Goal: Information Seeking & Learning: Learn about a topic

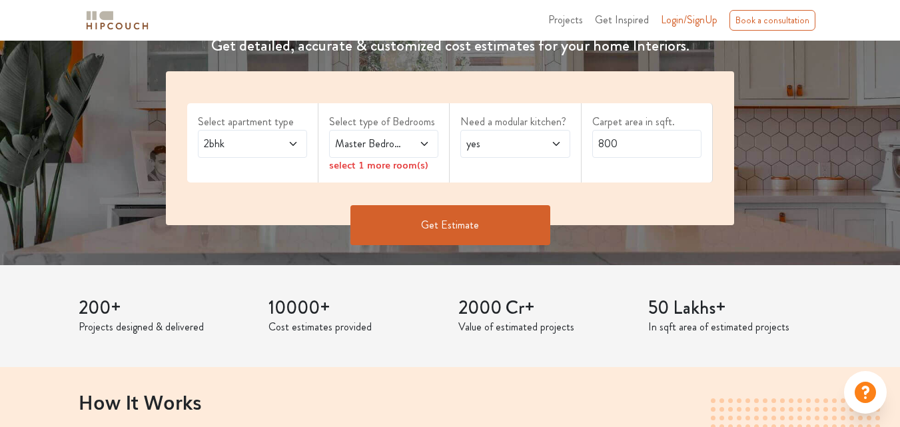
scroll to position [266, 0]
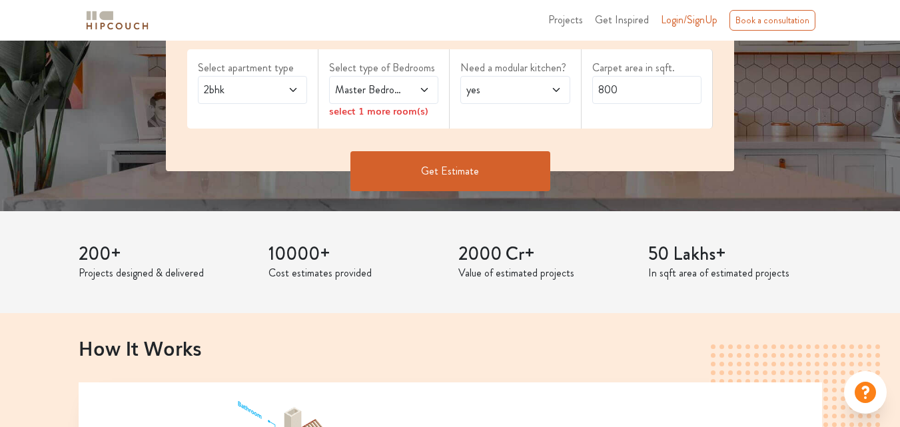
click at [284, 85] on span at bounding box center [286, 90] width 24 height 16
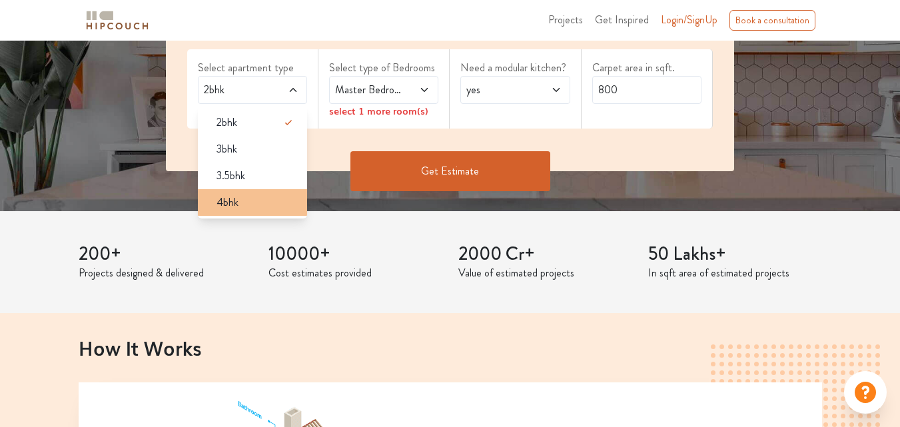
click at [265, 199] on div "4bhk" at bounding box center [256, 202] width 101 height 16
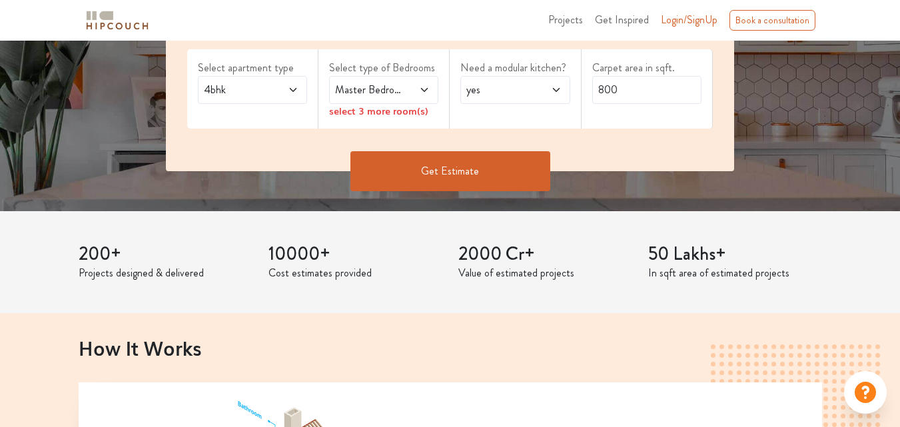
click at [425, 90] on icon at bounding box center [424, 90] width 11 height 11
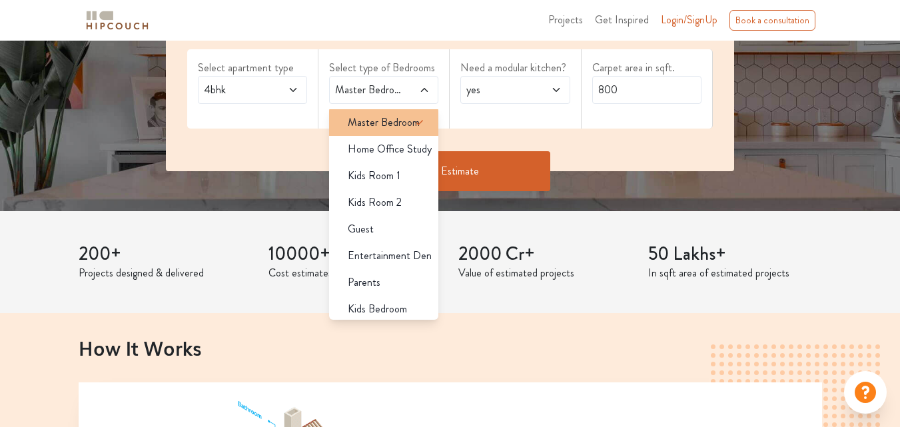
click at [412, 118] on icon at bounding box center [420, 123] width 16 height 16
click at [396, 134] on li "Master Bedroom" at bounding box center [383, 122] width 109 height 27
click at [397, 127] on span "Master Bedroom" at bounding box center [384, 123] width 72 height 16
click at [418, 98] on div "Master Bedroom" at bounding box center [383, 90] width 109 height 28
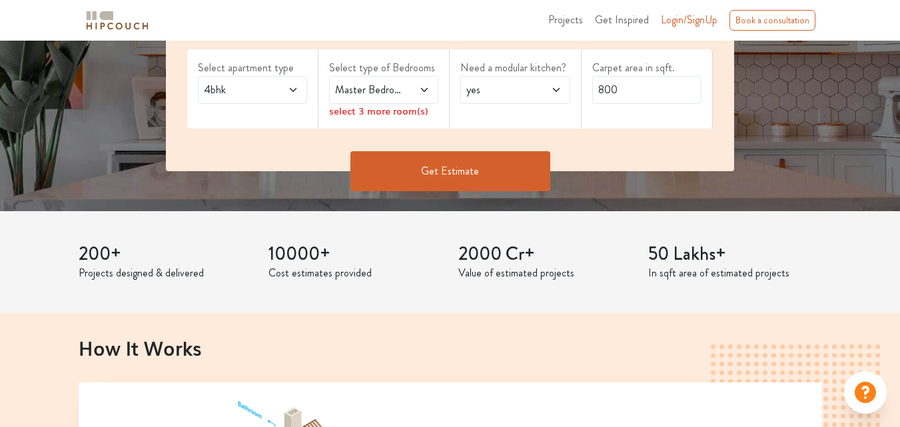
click at [440, 104] on div "Select type of Bedrooms Master Bedroom select 3 more room(s)" at bounding box center [383, 88] width 131 height 79
click at [398, 109] on div "select 3 more room(s)" at bounding box center [383, 111] width 109 height 14
click at [596, 90] on input "800" at bounding box center [646, 90] width 109 height 28
type input "4800"
click at [462, 166] on button "Get Estimate" at bounding box center [450, 171] width 200 height 40
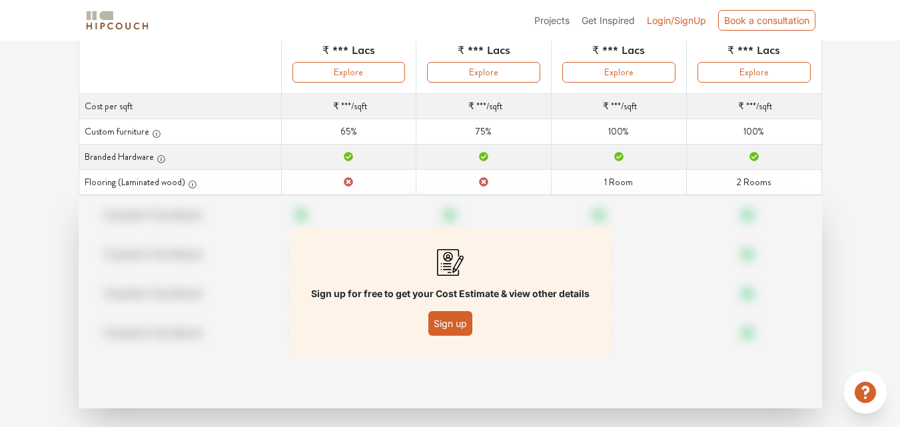
scroll to position [213, 0]
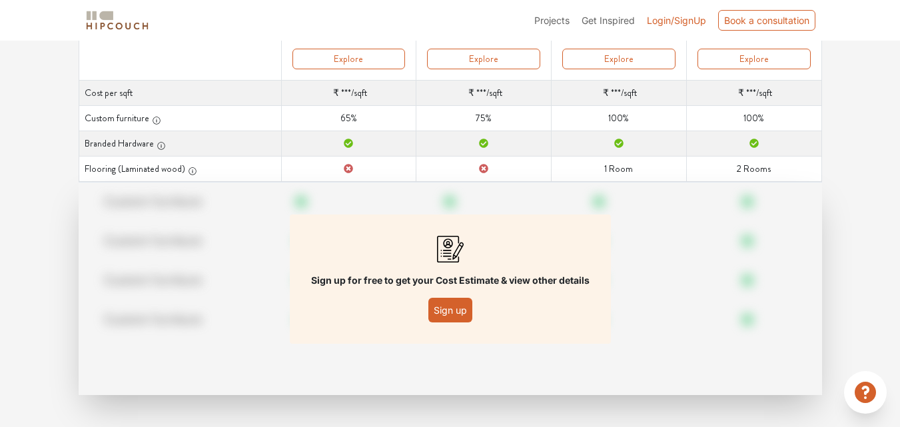
click at [444, 314] on button "Sign up" at bounding box center [450, 310] width 44 height 25
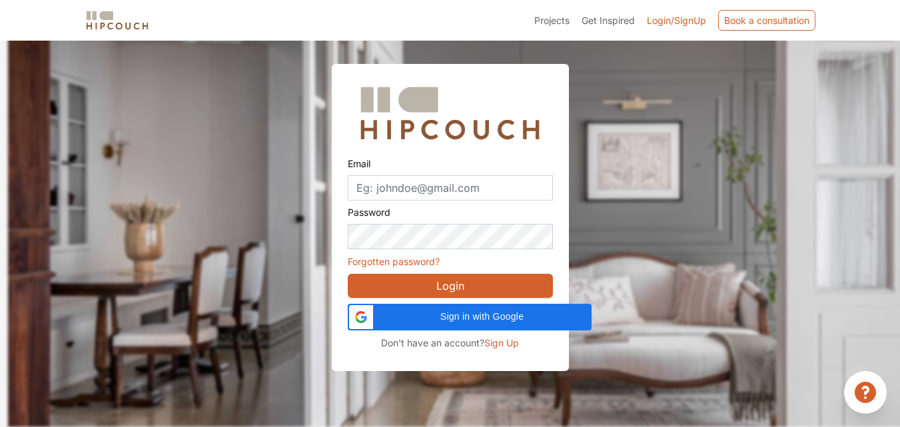
scroll to position [41, 0]
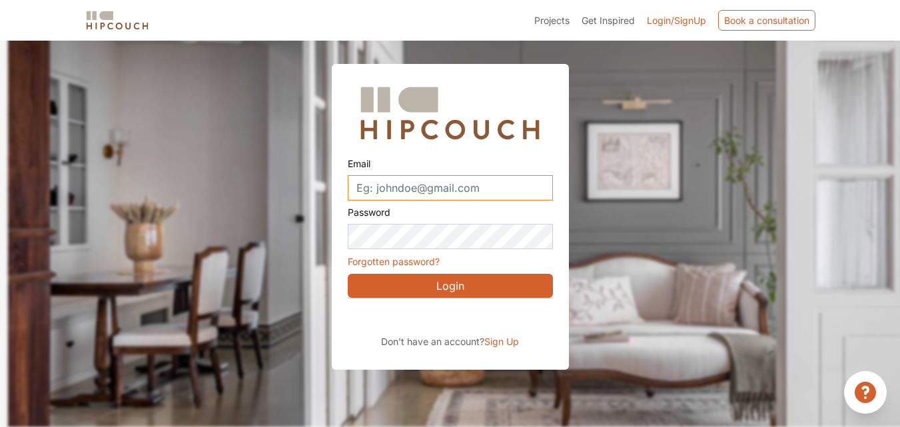
click at [403, 186] on input "Email" at bounding box center [450, 187] width 205 height 25
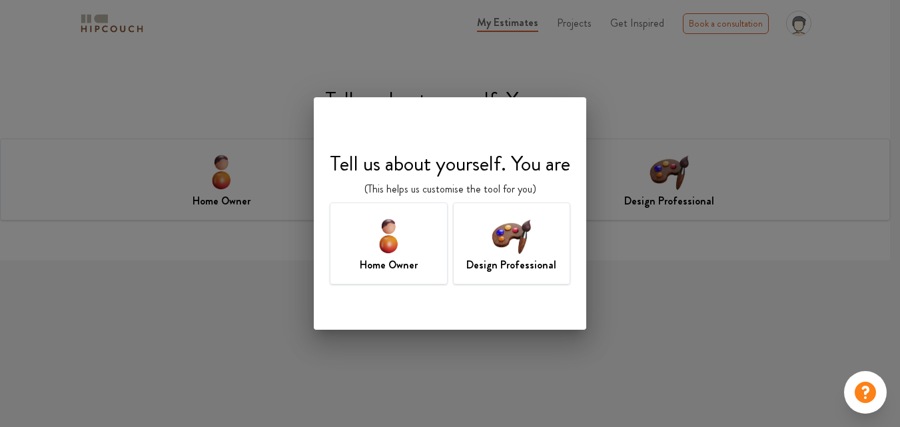
click at [385, 264] on h7 "Home Owner" at bounding box center [389, 265] width 58 height 16
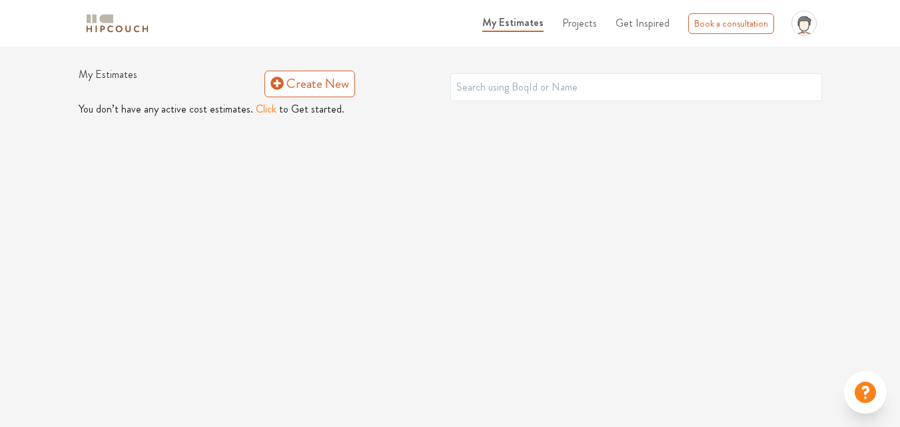
click at [259, 113] on button "Click" at bounding box center [266, 109] width 21 height 16
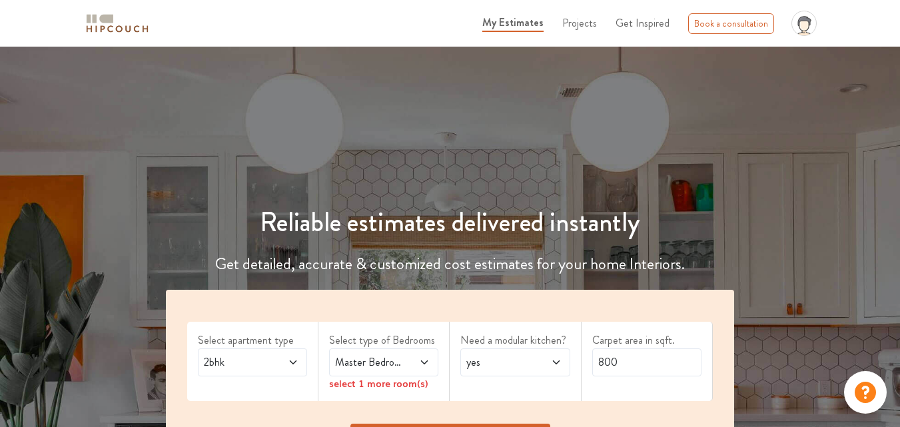
click at [288, 366] on icon at bounding box center [293, 362] width 11 height 11
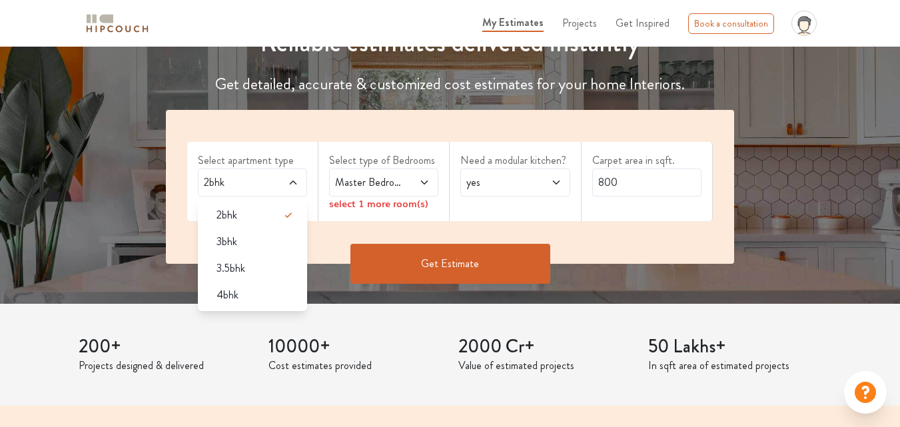
scroll to position [200, 0]
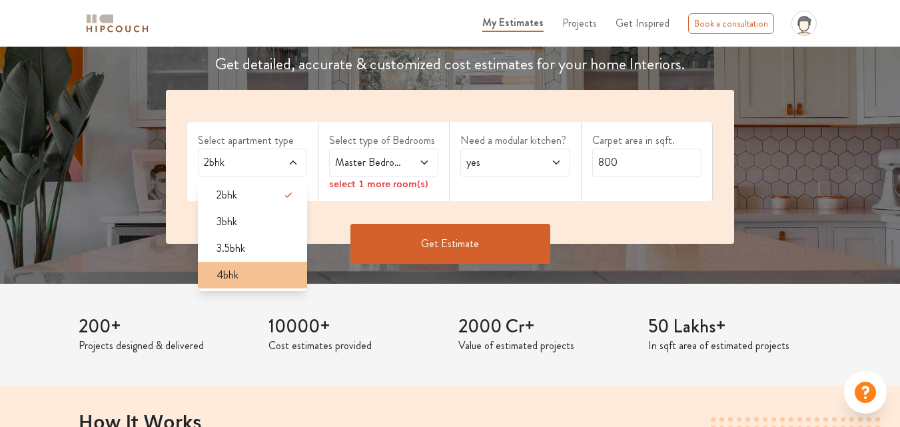
click at [266, 276] on div "4bhk" at bounding box center [256, 275] width 101 height 16
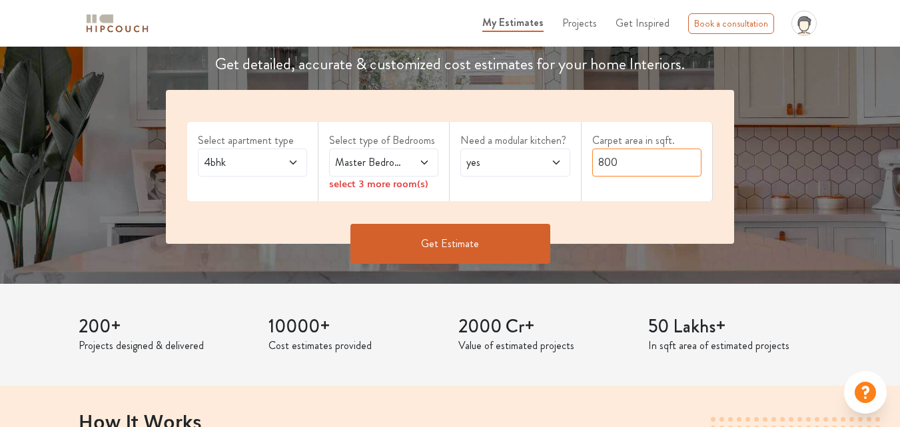
click at [597, 159] on input "800" at bounding box center [646, 163] width 109 height 28
type input "4800"
click at [470, 256] on button "Get Estimate" at bounding box center [450, 244] width 200 height 40
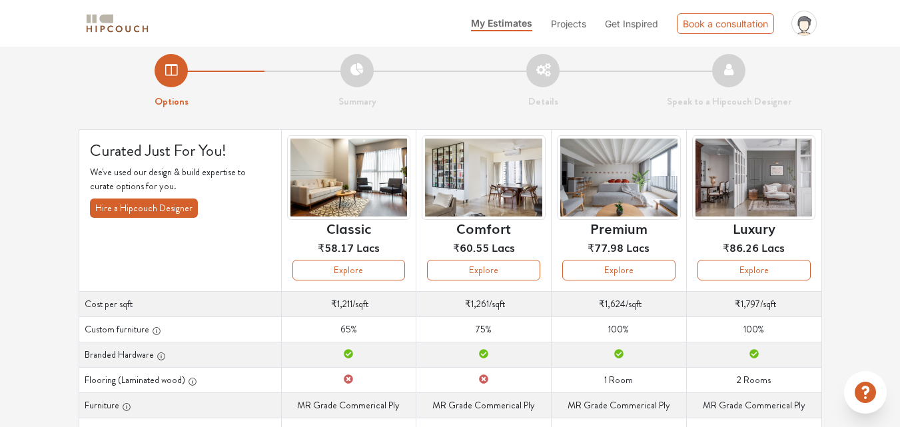
scroll to position [3, 0]
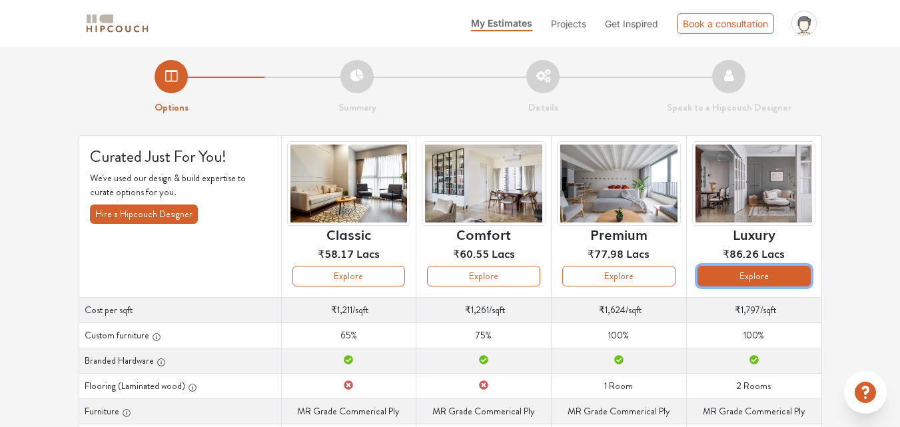
click at [745, 278] on button "Explore" at bounding box center [753, 276] width 113 height 21
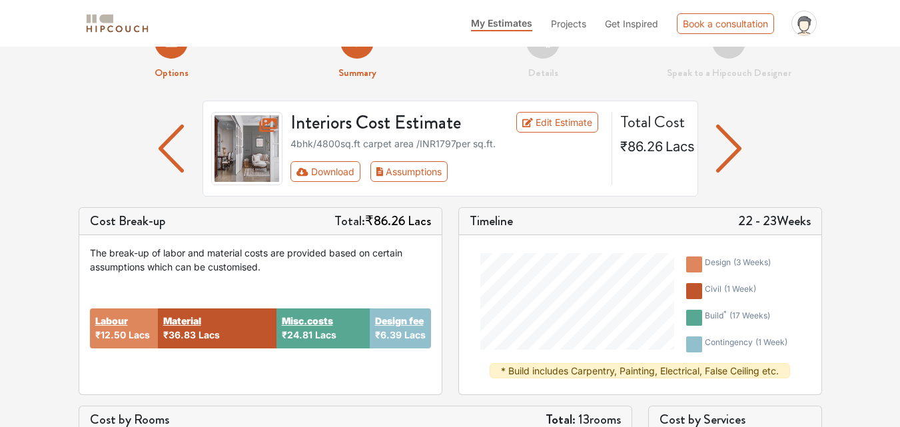
scroll to position [27, 0]
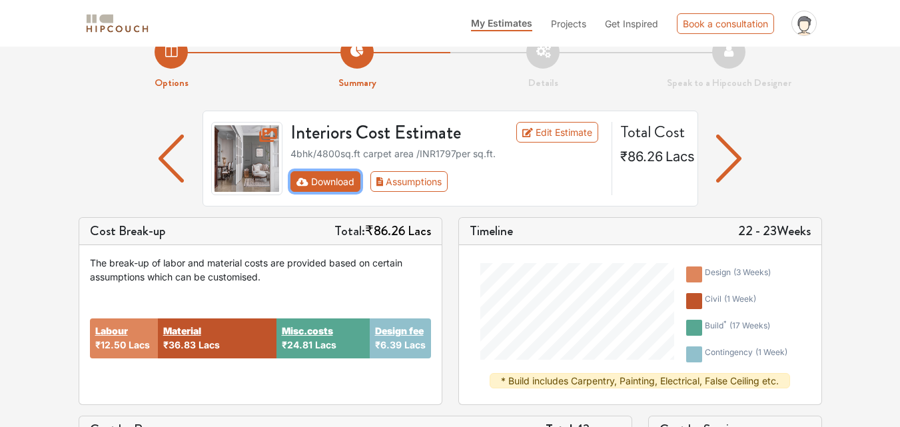
click at [342, 184] on button "Download" at bounding box center [325, 181] width 70 height 21
click at [330, 186] on button "Download" at bounding box center [325, 181] width 70 height 21
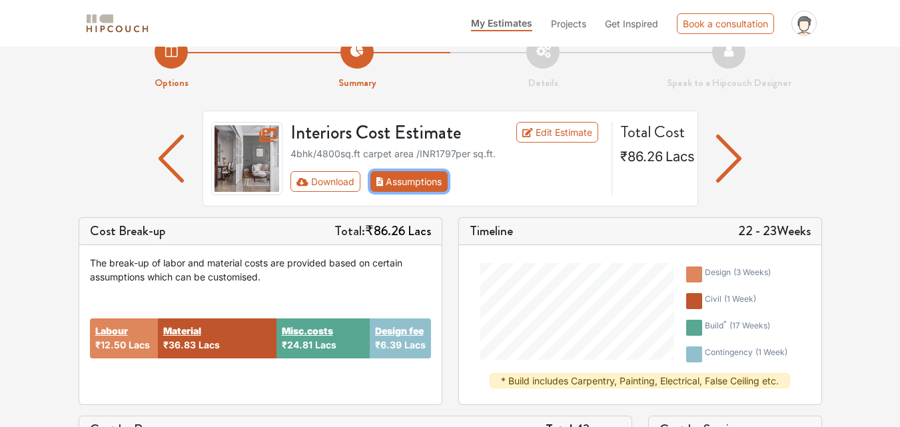
click at [398, 188] on button "Assumptions" at bounding box center [409, 181] width 78 height 21
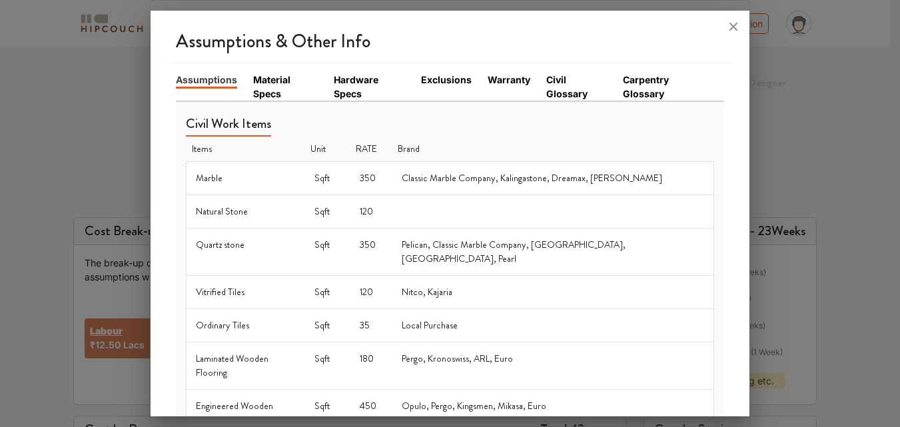
click at [266, 79] on link "Material Specs" at bounding box center [285, 87] width 65 height 28
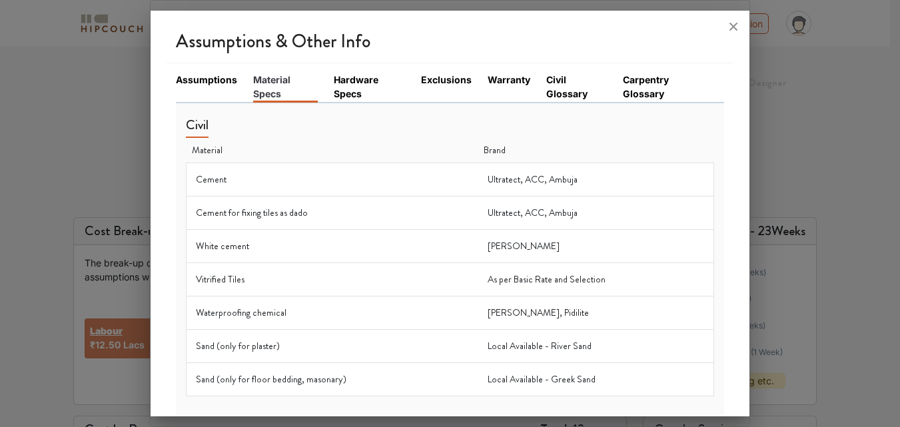
click at [194, 81] on link "Assumptions" at bounding box center [206, 80] width 61 height 14
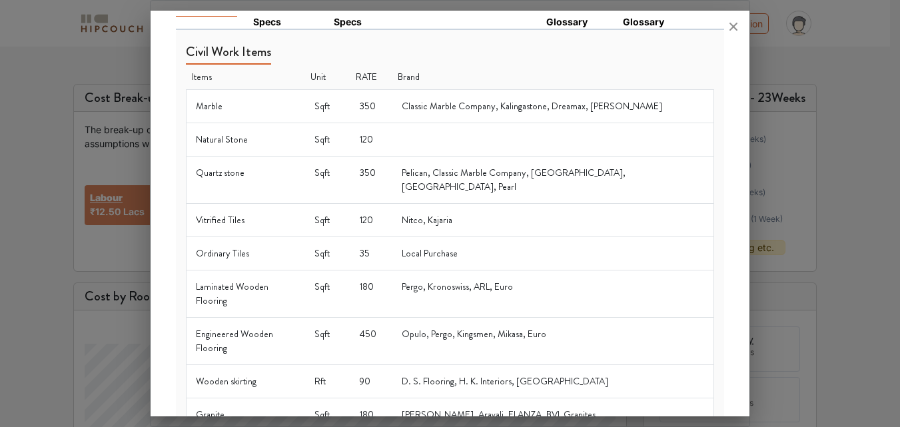
scroll to position [0, 0]
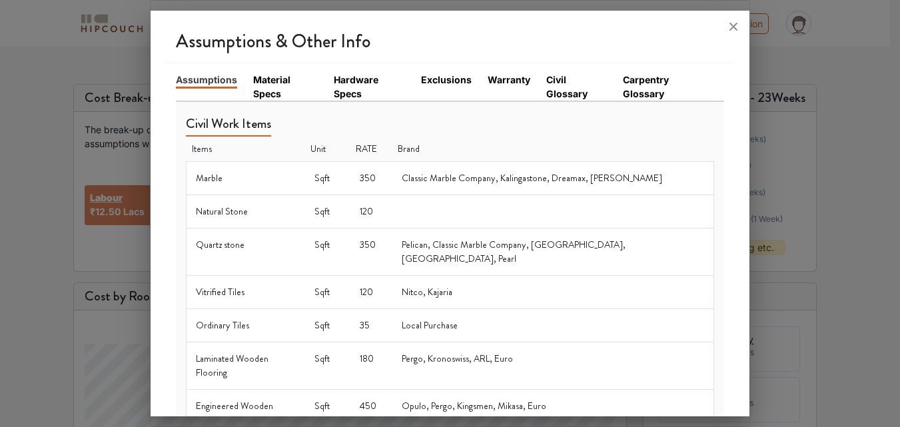
click at [267, 93] on link "Material Specs" at bounding box center [285, 87] width 65 height 28
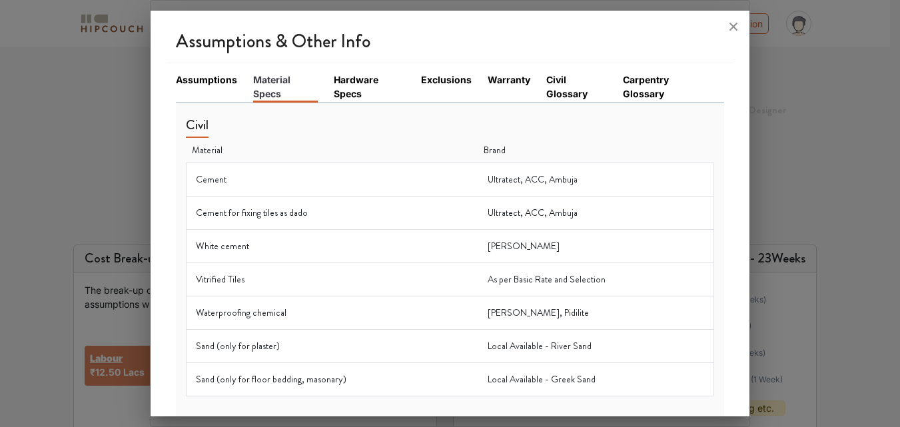
click at [342, 85] on link "Hardware Specs" at bounding box center [369, 87] width 71 height 28
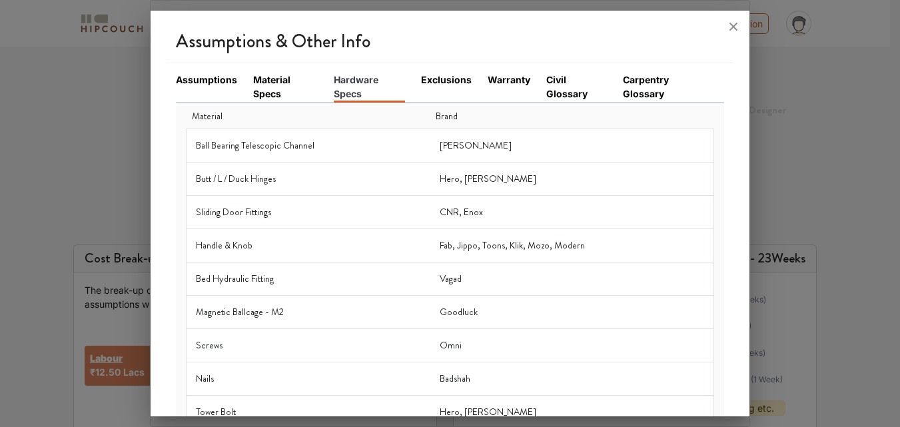
click at [451, 77] on link "Exclusions" at bounding box center [446, 80] width 51 height 14
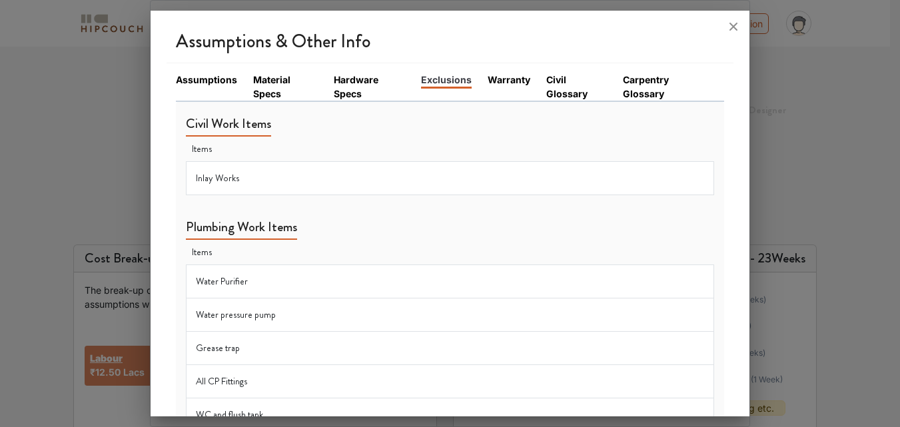
click at [268, 184] on td "Inlay Works" at bounding box center [449, 177] width 527 height 33
click at [223, 180] on td "Inlay Works" at bounding box center [449, 177] width 527 height 33
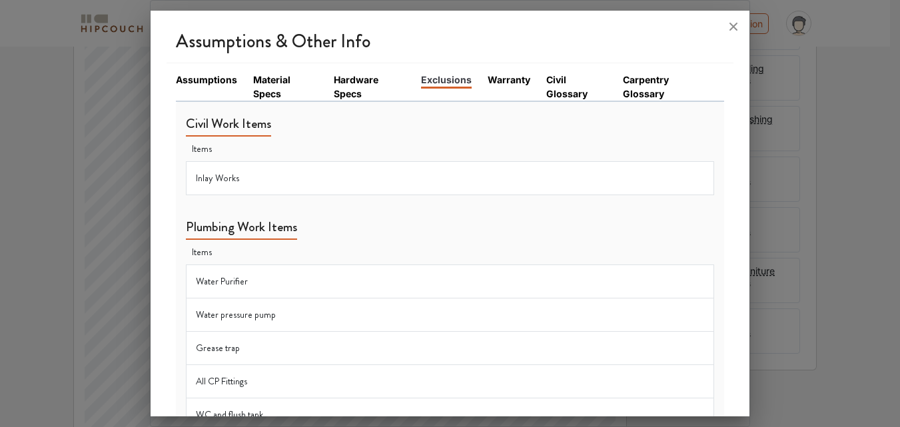
click at [503, 77] on link "Warranty" at bounding box center [508, 80] width 43 height 14
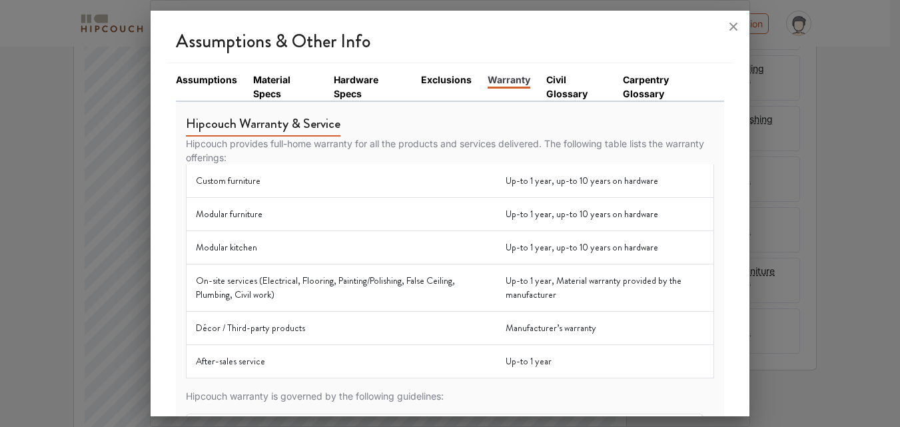
click at [549, 82] on link "Civil Glossary" at bounding box center [576, 87] width 61 height 28
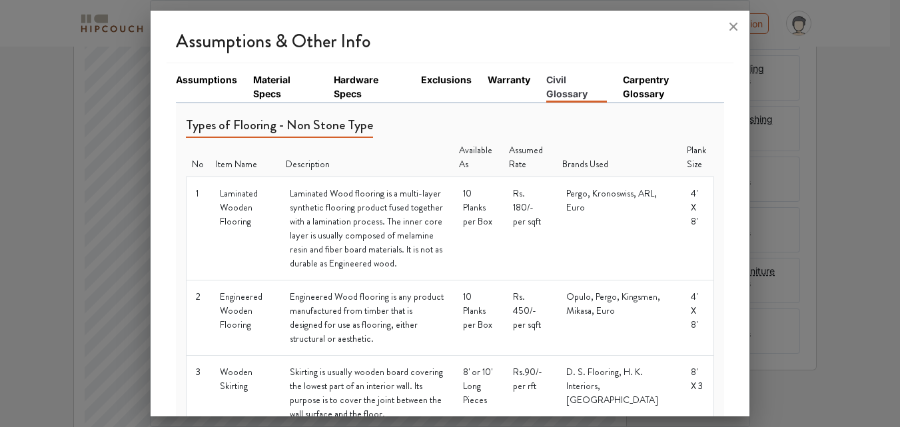
click at [640, 91] on link "Carpentry Glossary" at bounding box center [665, 87] width 85 height 28
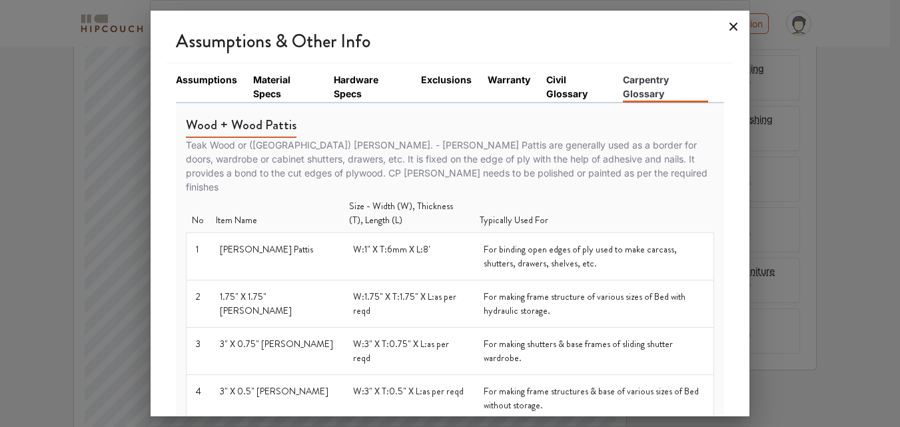
click at [725, 29] on icon at bounding box center [733, 26] width 21 height 21
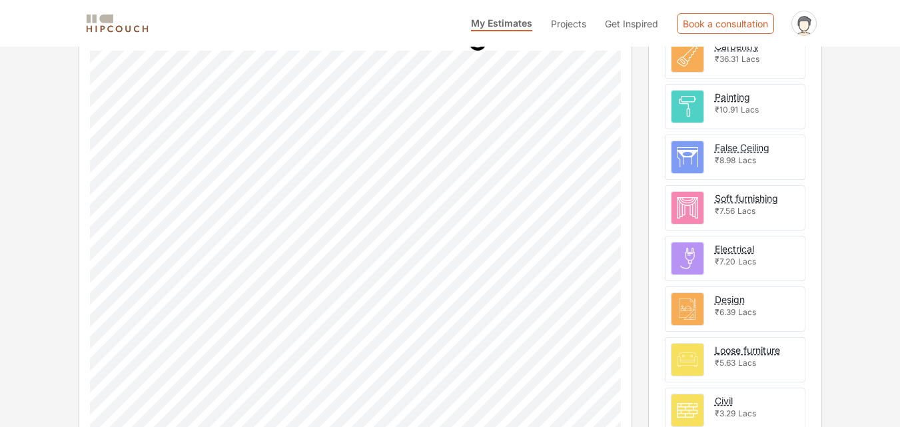
scroll to position [533, 0]
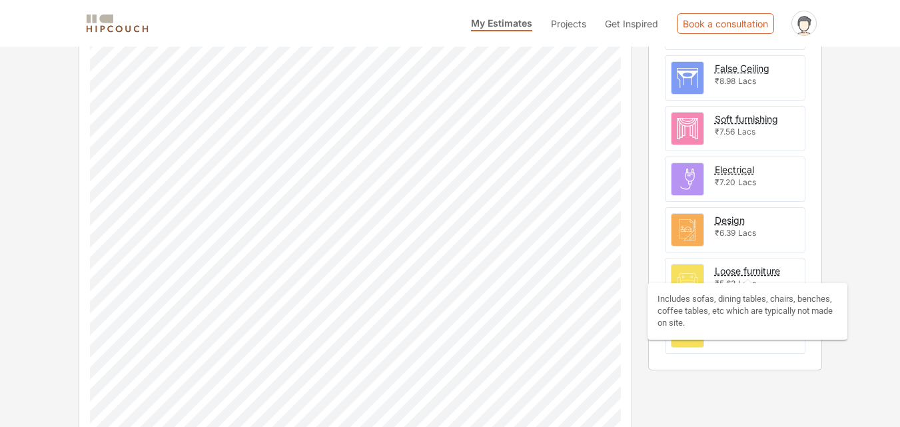
click at [744, 272] on div "Loose furniture" at bounding box center [747, 271] width 65 height 14
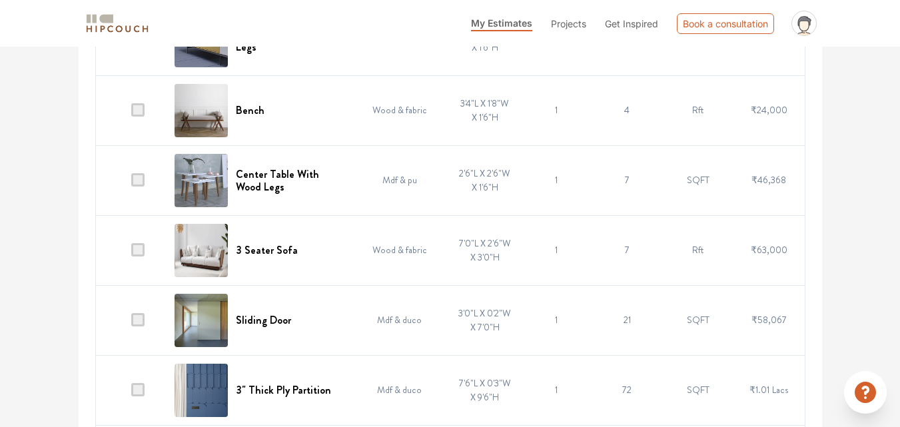
scroll to position [4793, 0]
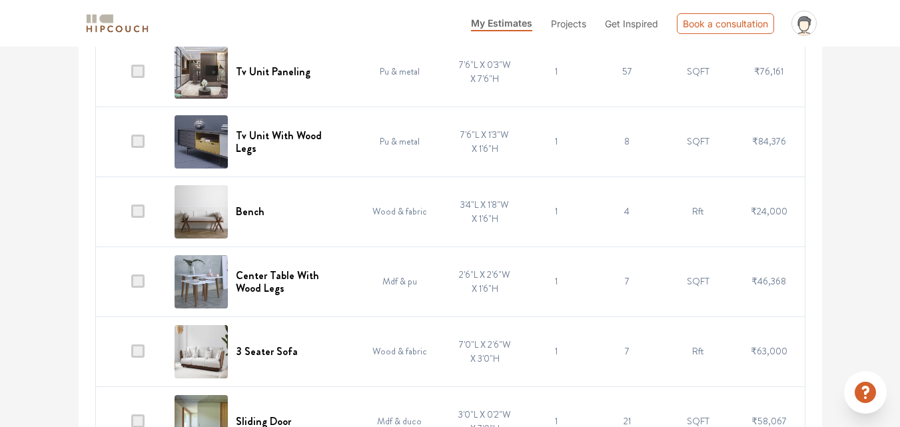
click at [564, 21] on span "Projects" at bounding box center [568, 23] width 35 height 11
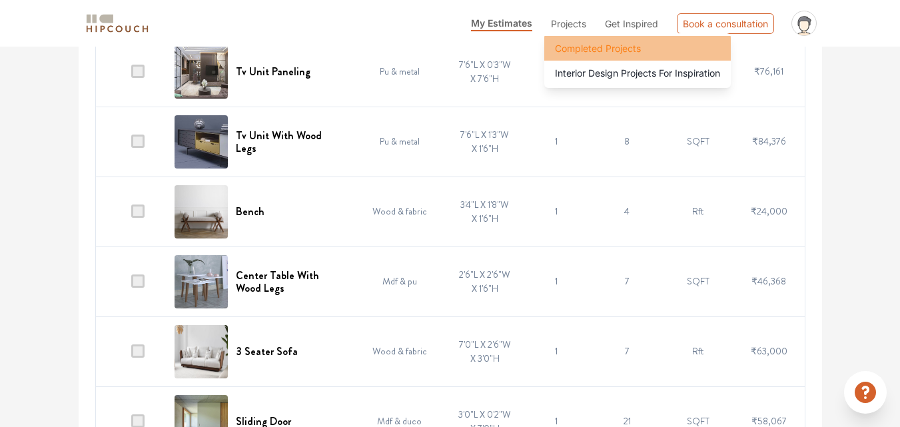
click at [571, 45] on span "Completed Projects" at bounding box center [598, 48] width 86 height 14
